Goal: Information Seeking & Learning: Learn about a topic

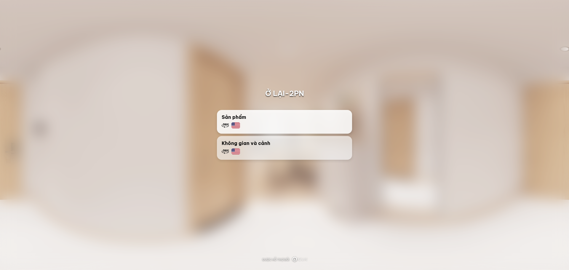
click at [294, 122] on div "Sản phẩm" at bounding box center [285, 121] width 126 height 15
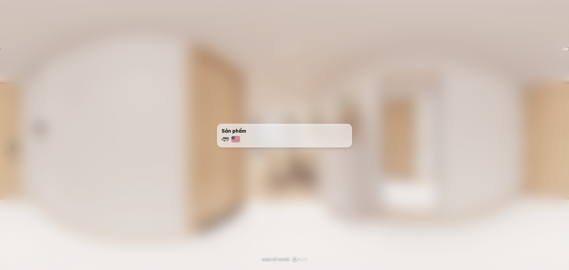
click at [236, 135] on div "Sản phẩm" at bounding box center [285, 134] width 126 height 15
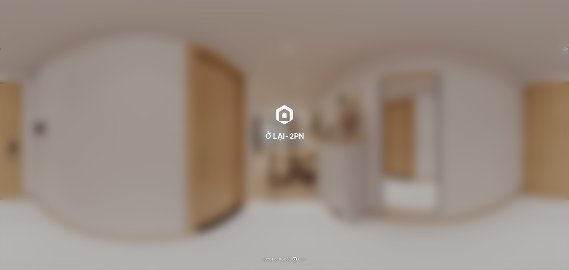
drag, startPoint x: 343, startPoint y: 125, endPoint x: 327, endPoint y: 122, distance: 16.9
click at [327, 122] on div "Ở LẠI-2PN Ở LẠI-2PN Kịch bản sẽ bắt đầu sau 3 giây Nhảy" at bounding box center [284, 135] width 569 height 270
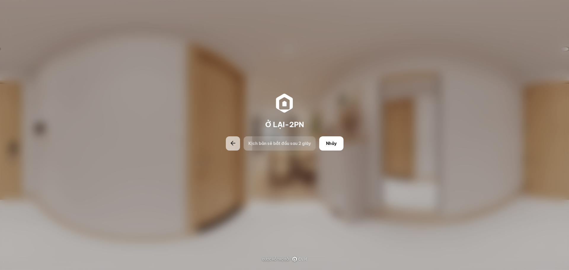
click at [394, 144] on div "Ở LẠI-2PN Ở LẠI-2PN Kịch bản sẽ bắt đầu sau 2 giây Nhảy" at bounding box center [284, 135] width 569 height 270
click at [326, 143] on font "Nhảy" at bounding box center [331, 143] width 11 height 5
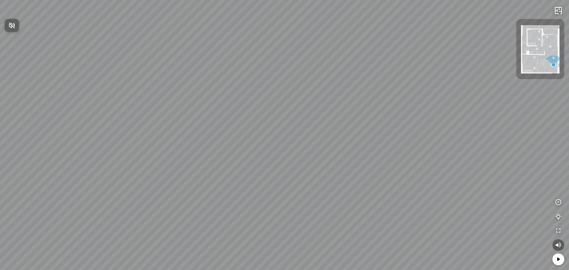
click at [331, 144] on div at bounding box center [284, 135] width 569 height 270
drag, startPoint x: 341, startPoint y: 146, endPoint x: 386, endPoint y: 109, distance: 58.4
click at [386, 109] on div at bounding box center [284, 135] width 569 height 270
drag, startPoint x: 355, startPoint y: 119, endPoint x: 381, endPoint y: 49, distance: 75.0
click at [379, 43] on div at bounding box center [284, 135] width 569 height 270
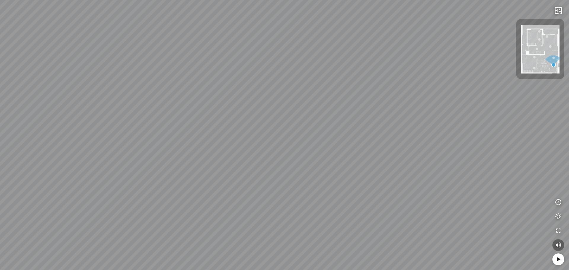
drag, startPoint x: 359, startPoint y: 79, endPoint x: 357, endPoint y: 91, distance: 11.4
click at [359, 87] on div at bounding box center [284, 135] width 569 height 270
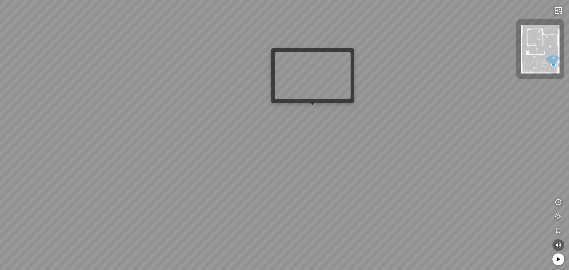
click at [310, 111] on div at bounding box center [284, 135] width 569 height 270
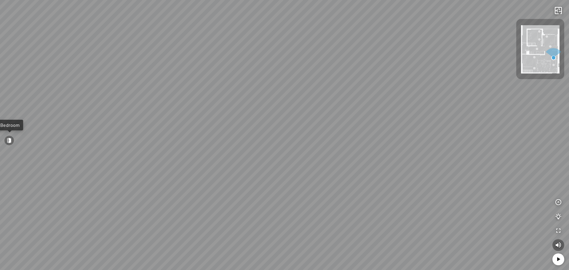
drag, startPoint x: 257, startPoint y: 135, endPoint x: 475, endPoint y: 106, distance: 219.0
click at [475, 106] on div "Master Bedroom Bedroom" at bounding box center [284, 135] width 569 height 270
drag, startPoint x: 455, startPoint y: 112, endPoint x: 440, endPoint y: 123, distance: 18.4
click at [440, 123] on div "Phòng ngủ chính Phòng ngủ" at bounding box center [284, 135] width 569 height 270
click at [381, 103] on div at bounding box center [378, 104] width 10 height 10
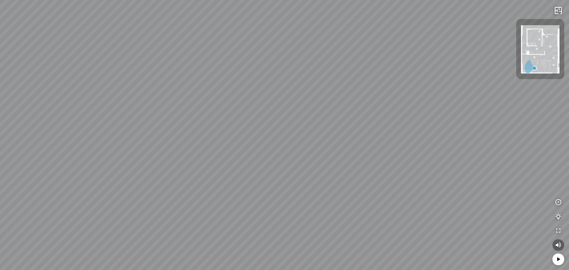
drag, startPoint x: 335, startPoint y: 102, endPoint x: 412, endPoint y: 74, distance: 81.7
click at [495, 51] on div "Living Room" at bounding box center [284, 135] width 569 height 270
drag, startPoint x: 365, startPoint y: 114, endPoint x: 327, endPoint y: 116, distance: 38.3
click at [367, 115] on div "Phòng khách" at bounding box center [284, 135] width 569 height 270
click at [334, 63] on div at bounding box center [332, 64] width 4 height 4
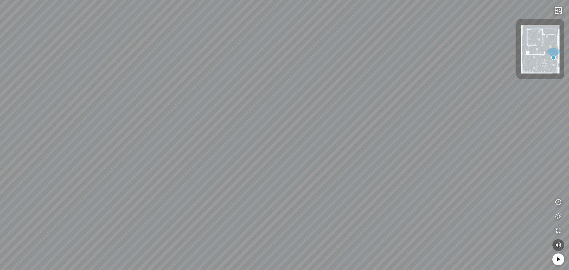
click at [392, 143] on div at bounding box center [284, 135] width 569 height 270
drag, startPoint x: 325, startPoint y: 93, endPoint x: 363, endPoint y: 119, distance: 45.9
click at [363, 119] on div "Phòng ngủ chính Phòng ngủ" at bounding box center [284, 135] width 569 height 270
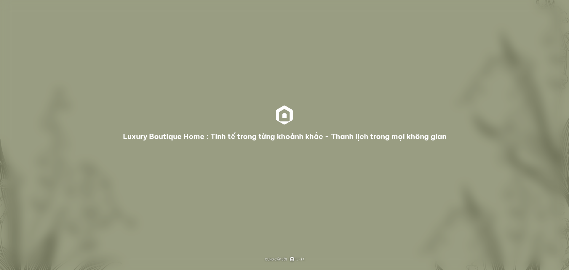
click at [316, 110] on div "Luxury Boutique Home : Tinh tế trong từng khoảnh khắc - Thanh lịch trong mọi kh…" at bounding box center [284, 135] width 569 height 270
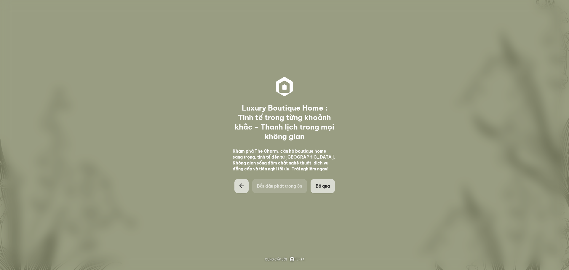
click at [326, 184] on span "Bỏ qua" at bounding box center [323, 186] width 14 height 6
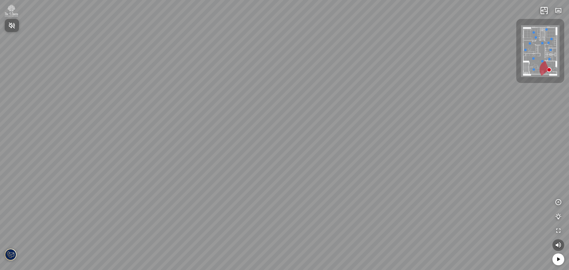
drag, startPoint x: 361, startPoint y: 117, endPoint x: 317, endPoint y: 111, distance: 44.5
click at [316, 111] on div at bounding box center [284, 135] width 569 height 270
drag, startPoint x: 316, startPoint y: 112, endPoint x: 213, endPoint y: 116, distance: 103.9
click at [208, 115] on div at bounding box center [284, 135] width 569 height 270
drag, startPoint x: 294, startPoint y: 125, endPoint x: 206, endPoint y: 104, distance: 90.3
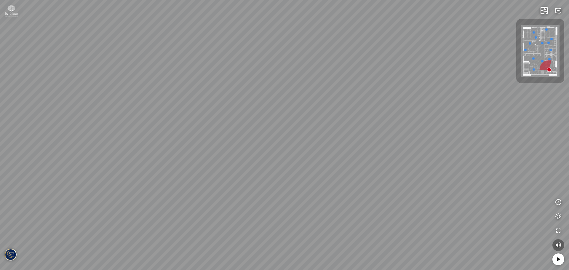
click at [206, 104] on div at bounding box center [284, 135] width 569 height 270
drag, startPoint x: 306, startPoint y: 128, endPoint x: 394, endPoint y: 140, distance: 88.5
click at [393, 140] on div at bounding box center [284, 135] width 569 height 270
drag, startPoint x: 382, startPoint y: 137, endPoint x: 379, endPoint y: 111, distance: 26.3
click at [381, 105] on div at bounding box center [284, 135] width 569 height 270
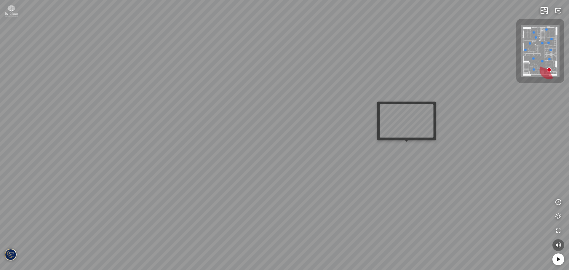
click at [406, 142] on div at bounding box center [406, 141] width 3 height 3
click at [405, 145] on div at bounding box center [284, 135] width 569 height 270
drag, startPoint x: 366, startPoint y: 141, endPoint x: 282, endPoint y: 120, distance: 86.6
click at [292, 123] on div at bounding box center [284, 135] width 569 height 270
click at [358, 136] on div at bounding box center [284, 135] width 569 height 270
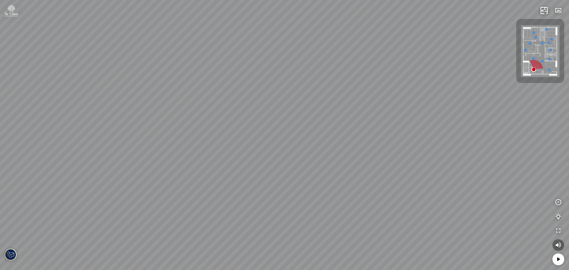
drag, startPoint x: 321, startPoint y: 126, endPoint x: 338, endPoint y: 113, distance: 20.9
click at [338, 113] on div at bounding box center [284, 135] width 569 height 270
click at [360, 158] on div at bounding box center [284, 135] width 569 height 270
click at [345, 169] on div at bounding box center [284, 135] width 569 height 270
drag, startPoint x: 370, startPoint y: 169, endPoint x: 367, endPoint y: 140, distance: 29.2
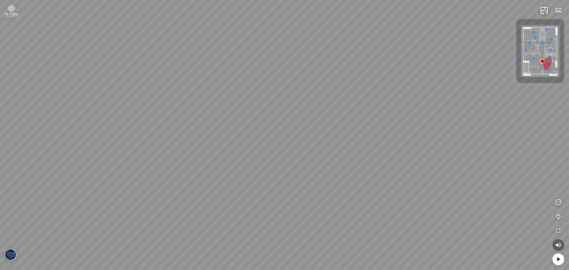
click at [367, 140] on div "Phòng tắm" at bounding box center [284, 135] width 569 height 270
drag, startPoint x: 355, startPoint y: 159, endPoint x: 327, endPoint y: 136, distance: 36.9
click at [327, 136] on div "Phòng tắm" at bounding box center [284, 135] width 569 height 270
drag, startPoint x: 266, startPoint y: 165, endPoint x: 442, endPoint y: 139, distance: 178.2
click at [442, 139] on div "Phòng tắm" at bounding box center [284, 135] width 569 height 270
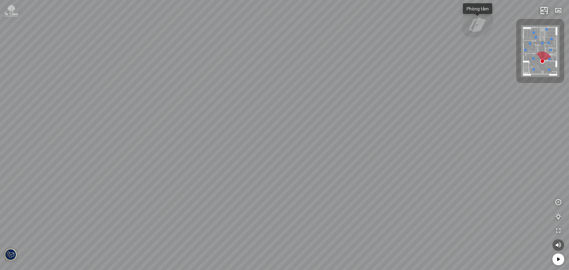
drag, startPoint x: 233, startPoint y: 168, endPoint x: 361, endPoint y: 130, distance: 133.9
click at [361, 130] on div "Phòng tắm" at bounding box center [284, 135] width 569 height 270
drag, startPoint x: 382, startPoint y: 149, endPoint x: 433, endPoint y: 173, distance: 55.9
click at [452, 172] on div "Phòng tắm" at bounding box center [284, 135] width 569 height 270
drag, startPoint x: 356, startPoint y: 127, endPoint x: 268, endPoint y: 157, distance: 93.1
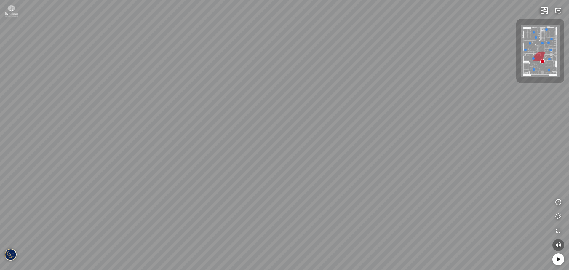
click at [369, 157] on div "Phòng tắm" at bounding box center [284, 135] width 569 height 270
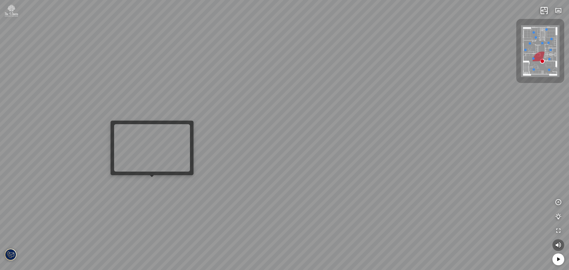
click at [155, 179] on div "Phòng tắm" at bounding box center [284, 135] width 569 height 270
click at [156, 182] on div "Phòng tắm" at bounding box center [284, 135] width 569 height 270
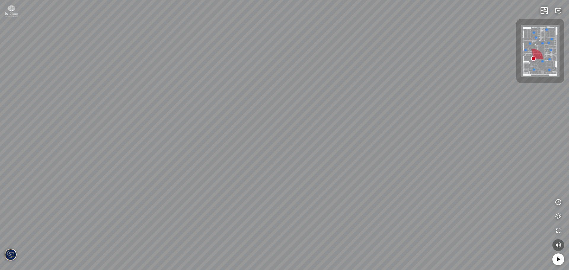
drag, startPoint x: 373, startPoint y: 175, endPoint x: 262, endPoint y: 116, distance: 126.6
click at [271, 117] on div at bounding box center [284, 135] width 569 height 270
drag, startPoint x: 324, startPoint y: 110, endPoint x: 255, endPoint y: 77, distance: 76.3
click at [255, 77] on div at bounding box center [284, 135] width 569 height 270
drag, startPoint x: 331, startPoint y: 125, endPoint x: 267, endPoint y: 138, distance: 65.5
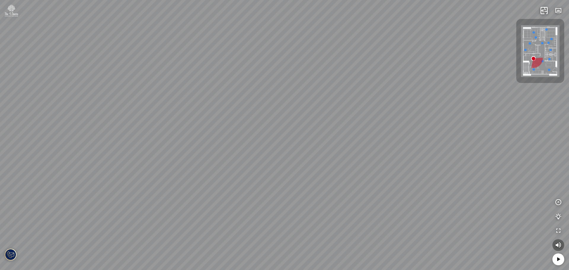
click at [248, 136] on div at bounding box center [284, 135] width 569 height 270
drag, startPoint x: 429, startPoint y: 141, endPoint x: 428, endPoint y: 163, distance: 21.1
click at [428, 164] on div at bounding box center [284, 135] width 569 height 270
drag, startPoint x: 325, startPoint y: 106, endPoint x: 284, endPoint y: 128, distance: 46.6
click at [284, 128] on div at bounding box center [284, 135] width 569 height 270
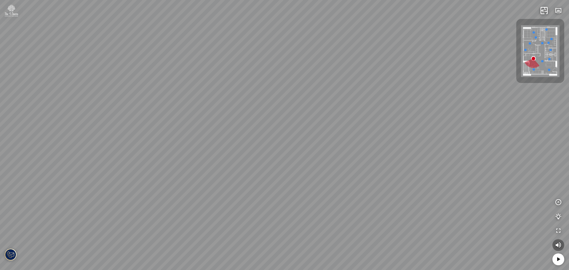
drag, startPoint x: 337, startPoint y: 127, endPoint x: 314, endPoint y: 130, distance: 23.1
click at [316, 130] on div at bounding box center [284, 135] width 569 height 270
click at [283, 49] on div at bounding box center [284, 135] width 569 height 270
drag, startPoint x: 328, startPoint y: 65, endPoint x: 276, endPoint y: 137, distance: 88.7
click at [276, 137] on div at bounding box center [284, 135] width 569 height 270
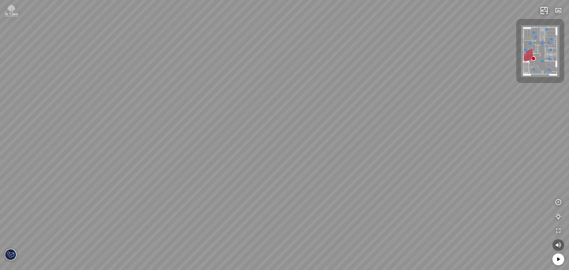
drag, startPoint x: 368, startPoint y: 64, endPoint x: 331, endPoint y: 167, distance: 109.9
click at [331, 167] on div at bounding box center [284, 135] width 569 height 270
drag, startPoint x: 339, startPoint y: 107, endPoint x: 339, endPoint y: 165, distance: 58.1
click at [339, 165] on div at bounding box center [284, 135] width 569 height 270
drag, startPoint x: 349, startPoint y: 139, endPoint x: 254, endPoint y: 30, distance: 145.1
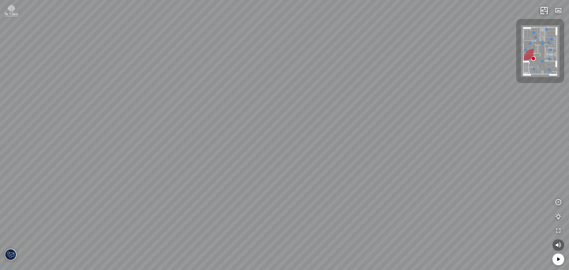
click at [273, 43] on div at bounding box center [284, 135] width 569 height 270
drag, startPoint x: 357, startPoint y: 128, endPoint x: 426, endPoint y: 62, distance: 95.7
click at [426, 65] on div at bounding box center [284, 135] width 569 height 270
drag, startPoint x: 337, startPoint y: 142, endPoint x: 379, endPoint y: 173, distance: 51.9
click at [375, 178] on div at bounding box center [284, 135] width 569 height 270
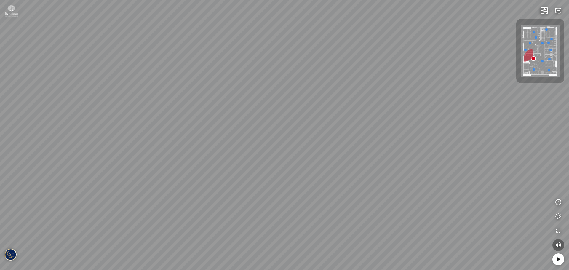
drag, startPoint x: 382, startPoint y: 137, endPoint x: 392, endPoint y: 130, distance: 12.4
click at [392, 131] on div at bounding box center [284, 135] width 569 height 270
drag, startPoint x: 390, startPoint y: 102, endPoint x: 371, endPoint y: 78, distance: 30.4
click at [371, 78] on div at bounding box center [284, 135] width 569 height 270
drag, startPoint x: 358, startPoint y: 96, endPoint x: 213, endPoint y: 89, distance: 145.2
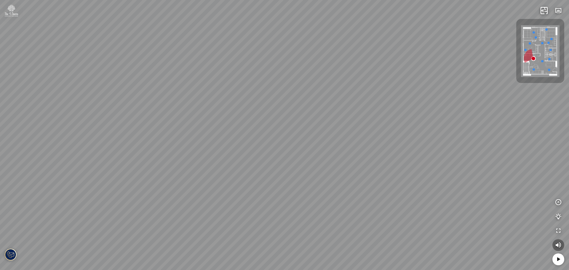
click at [248, 96] on div at bounding box center [284, 135] width 569 height 270
drag, startPoint x: 354, startPoint y: 84, endPoint x: 113, endPoint y: 110, distance: 242.3
click at [149, 104] on div at bounding box center [284, 135] width 569 height 270
drag, startPoint x: 273, startPoint y: 122, endPoint x: 280, endPoint y: 122, distance: 7.4
click at [280, 122] on div at bounding box center [284, 135] width 569 height 270
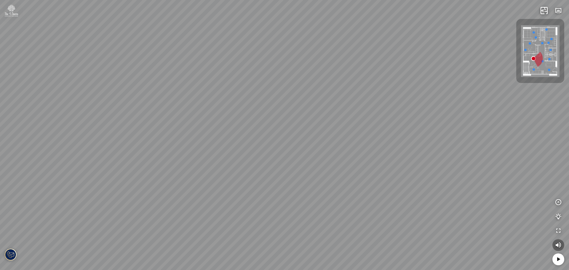
drag, startPoint x: 295, startPoint y: 221, endPoint x: 299, endPoint y: 166, distance: 55.0
click at [299, 166] on div at bounding box center [284, 135] width 569 height 270
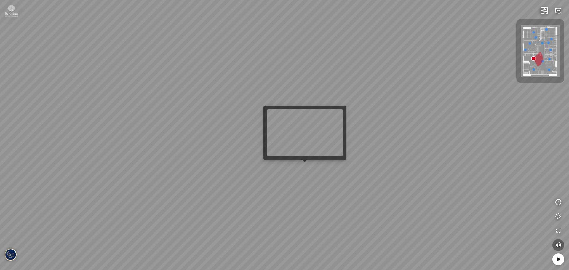
click at [306, 167] on div at bounding box center [284, 135] width 569 height 270
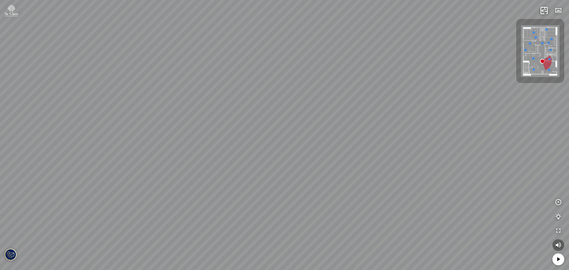
drag, startPoint x: 359, startPoint y: 76, endPoint x: 386, endPoint y: 56, distance: 33.7
click at [363, 70] on div at bounding box center [284, 135] width 569 height 270
drag, startPoint x: 336, startPoint y: 118, endPoint x: 444, endPoint y: 126, distance: 108.3
click at [410, 118] on div "Phòng tắm" at bounding box center [284, 135] width 569 height 270
drag, startPoint x: 361, startPoint y: 128, endPoint x: 345, endPoint y: 198, distance: 71.9
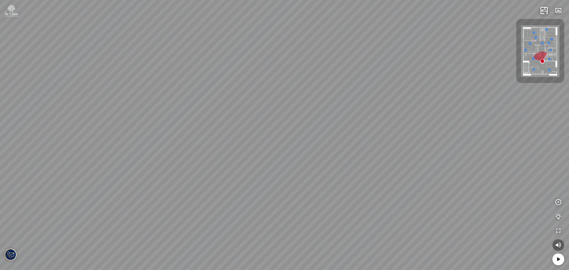
click at [345, 198] on div "Phòng tắm" at bounding box center [284, 135] width 569 height 270
click at [319, 100] on div "Phòng tắm" at bounding box center [284, 135] width 569 height 270
drag, startPoint x: 302, startPoint y: 120, endPoint x: 432, endPoint y: 75, distance: 137.8
click at [432, 75] on div "Phòng ngủ Master Phòng làm việc Phòng ngủ nhỏ" at bounding box center [284, 135] width 569 height 270
drag, startPoint x: 380, startPoint y: 104, endPoint x: 559, endPoint y: 82, distance: 180.5
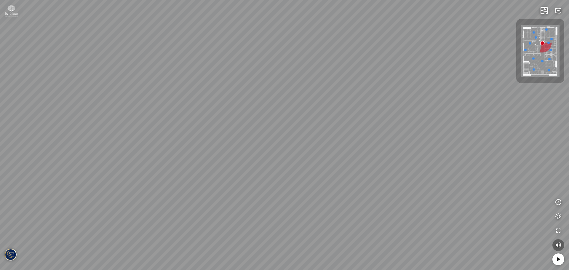
click at [540, 79] on div "Phòng ngủ Master Phòng làm việc Phòng ngủ nhỏ INFO: krpano 1.20.8 (build [DATE]…" at bounding box center [284, 135] width 569 height 270
drag, startPoint x: 393, startPoint y: 104, endPoint x: 529, endPoint y: 41, distance: 150.6
click at [522, 43] on div "Phòng ngủ Master Phòng làm việc Phòng ngủ nhỏ INFO: krpano 1.20.8 (build [DATE]…" at bounding box center [284, 135] width 569 height 270
drag, startPoint x: 416, startPoint y: 111, endPoint x: 413, endPoint y: 206, distance: 94.9
click at [413, 205] on div "Phòng ngủ Master Phòng làm việc Phòng ngủ nhỏ" at bounding box center [284, 135] width 569 height 270
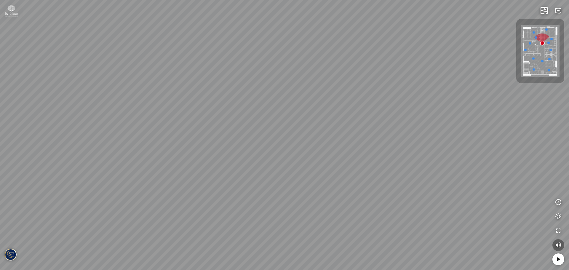
drag, startPoint x: 397, startPoint y: 139, endPoint x: 376, endPoint y: 195, distance: 59.5
click at [382, 195] on div "Phòng ngủ Master Phòng làm việc Phòng ngủ nhỏ" at bounding box center [284, 135] width 569 height 270
drag
click at [275, 106] on div "Phòng ngủ Master Phòng làm việc Phòng ngủ nhỏ" at bounding box center [284, 135] width 569 height 270
click at [269, 57] on div "Phòng ngủ Master Phòng làm việc Phòng ngủ nhỏ" at bounding box center [284, 135] width 569 height 270
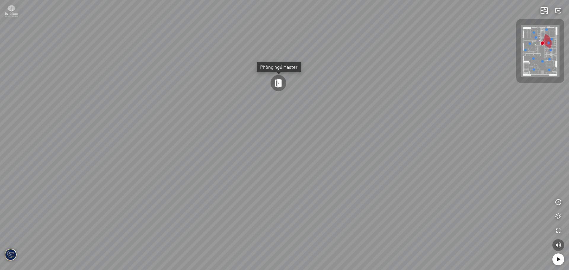
click at [278, 77] on div at bounding box center [278, 82] width 17 height 17
drag, startPoint x: 310, startPoint y: 102, endPoint x: 418, endPoint y: 54, distance: 117.7
click at [409, 56] on div "Hành lang Phòng tắm Master" at bounding box center [284, 135] width 569 height 270
drag, startPoint x: 391, startPoint y: 67, endPoint x: 382, endPoint y: 74, distance: 12.1
click at [382, 74] on div "Hành lang Phòng tắm Master" at bounding box center [284, 135] width 569 height 270
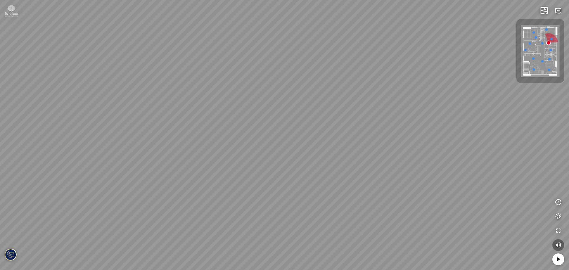
drag, startPoint x: 332, startPoint y: 107, endPoint x: 320, endPoint y: 107, distance: 11.3
click at [320, 107] on div "Hành lang Phòng tắm Master" at bounding box center [284, 135] width 569 height 270
drag, startPoint x: 390, startPoint y: 89, endPoint x: 321, endPoint y: 98, distance: 69.1
click at [309, 104] on div "Hành lang Phòng tắm Master" at bounding box center [284, 135] width 569 height 270
drag, startPoint x: 350, startPoint y: 77, endPoint x: 368, endPoint y: 106, distance: 34.1
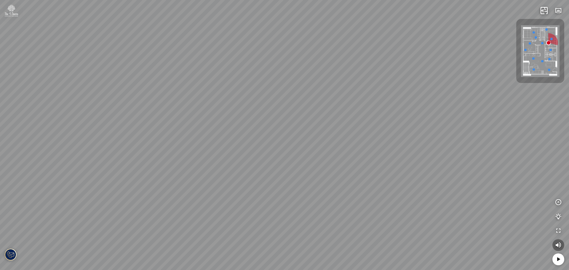
click at [373, 107] on div "Hành lang Phòng tắm Master" at bounding box center [284, 135] width 569 height 270
drag, startPoint x: 281, startPoint y: 92, endPoint x: 380, endPoint y: 76, distance: 99.6
click at [377, 77] on div "Hành lang Phòng tắm Master" at bounding box center [284, 135] width 569 height 270
drag, startPoint x: 343, startPoint y: 117, endPoint x: 400, endPoint y: 53, distance: 85.4
click at [400, 61] on div "Hành lang Phòng tắm Master" at bounding box center [284, 135] width 569 height 270
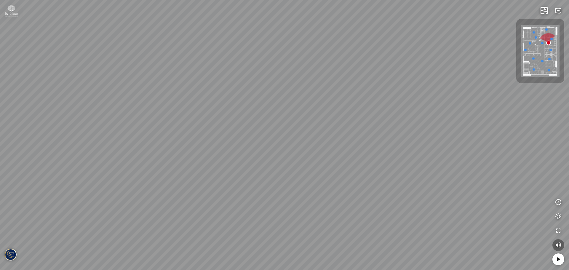
drag, startPoint x: 372, startPoint y: 84, endPoint x: 383, endPoint y: 43, distance: 42.4
click at [383, 43] on div "Hành lang Phòng tắm Master" at bounding box center [284, 135] width 569 height 270
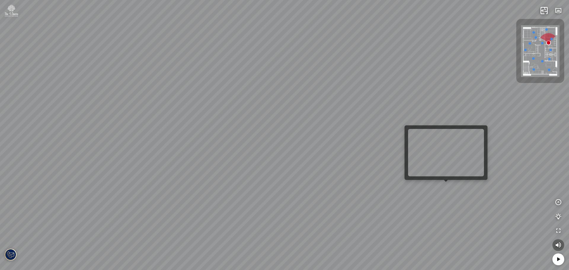
click at [446, 183] on div at bounding box center [446, 182] width 4 height 4
click at [452, 189] on div "Hành lang Phòng tắm Master" at bounding box center [284, 135] width 569 height 270
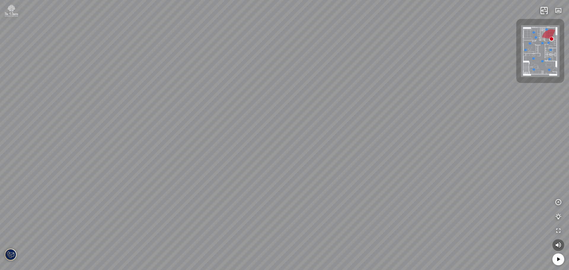
drag, startPoint x: 173, startPoint y: 123, endPoint x: 246, endPoint y: 117, distance: 74.1
click at [246, 117] on div "Phòng tắm Master" at bounding box center [284, 135] width 569 height 270
drag, startPoint x: 316, startPoint y: 135, endPoint x: 369, endPoint y: 131, distance: 52.9
click at [368, 131] on div "Phòng tắm Master" at bounding box center [284, 135] width 569 height 270
drag, startPoint x: 352, startPoint y: 87, endPoint x: 365, endPoint y: 97, distance: 16.7
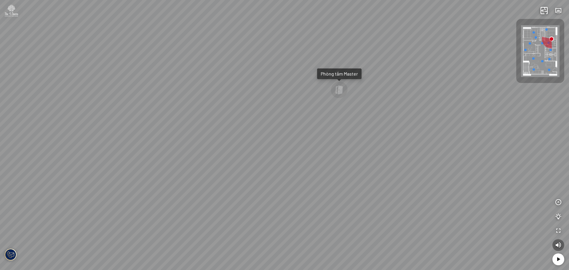
click at [375, 84] on div "Phòng tắm Master" at bounding box center [284, 135] width 569 height 270
drag, startPoint x: 319, startPoint y: 144, endPoint x: 313, endPoint y: 149, distance: 7.1
click at [311, 151] on div "Phòng tắm Master" at bounding box center [284, 135] width 569 height 270
click at [392, 108] on div at bounding box center [391, 109] width 22 height 19
drag, startPoint x: 453, startPoint y: 130, endPoint x: 298, endPoint y: 65, distance: 168.2
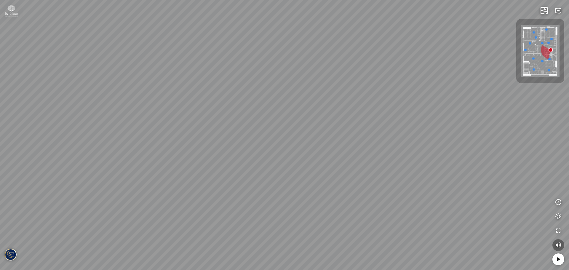
click at [305, 69] on div at bounding box center [284, 135] width 569 height 270
click at [332, 51] on div at bounding box center [284, 135] width 569 height 270
click at [413, 43] on div at bounding box center [284, 135] width 569 height 270
click at [385, 49] on div at bounding box center [284, 135] width 569 height 270
click at [455, 114] on div at bounding box center [284, 135] width 569 height 270
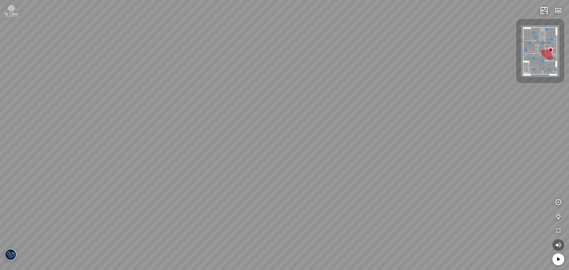
click at [397, 110] on div at bounding box center [284, 135] width 569 height 270
click at [457, 153] on div at bounding box center [284, 135] width 569 height 270
click at [448, 155] on div at bounding box center [284, 135] width 569 height 270
